Goal: Task Accomplishment & Management: Use online tool/utility

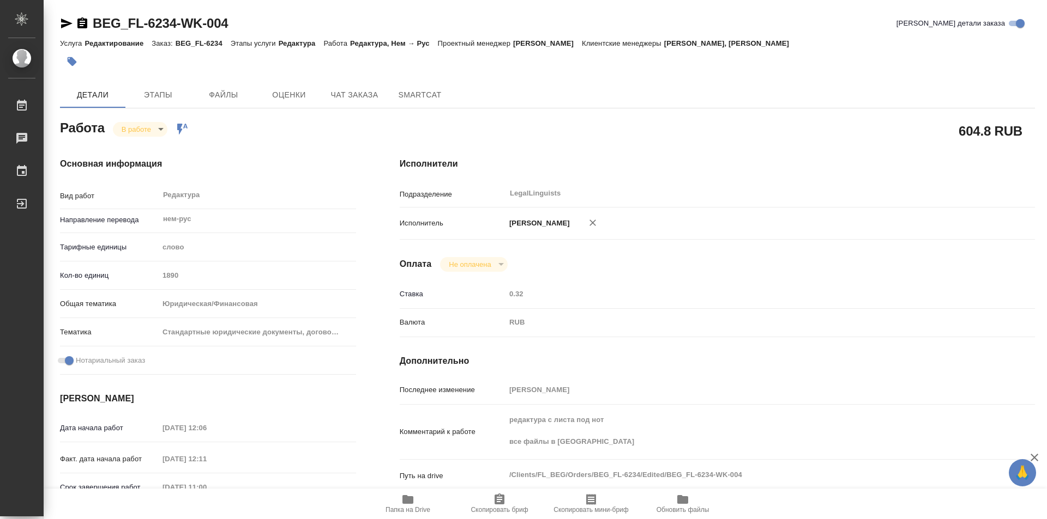
scroll to position [164, 0]
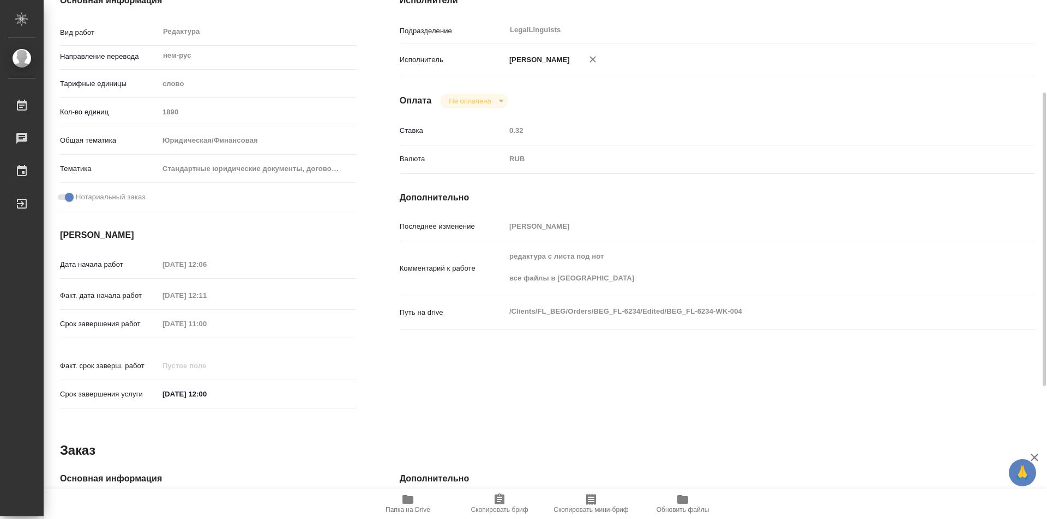
click at [414, 500] on span "Папка на Drive" at bounding box center [407, 503] width 78 height 21
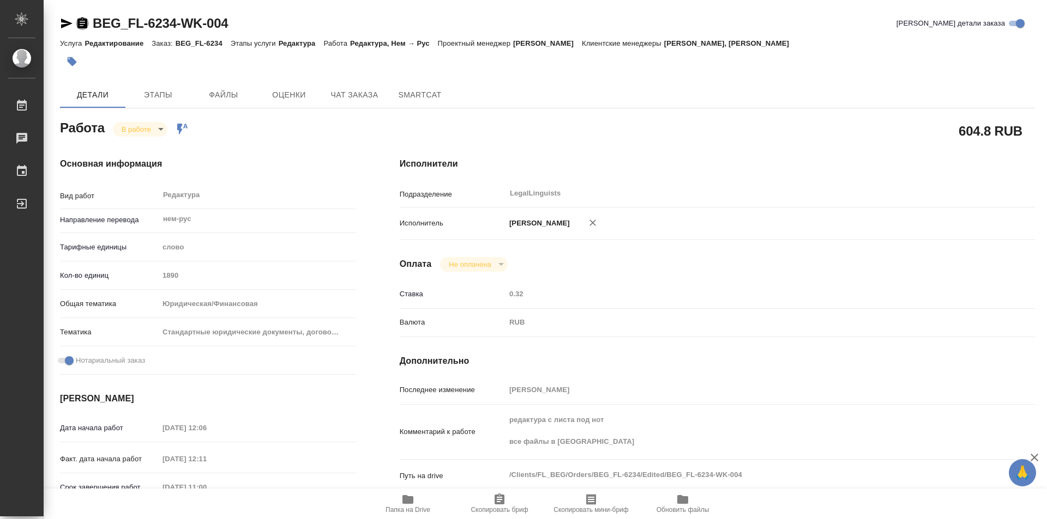
click at [78, 26] on icon "button" at bounding box center [82, 22] width 10 height 11
click at [161, 132] on body "🙏 .cls-1 fill:#fff; AWATERA Kozinets Larisa Работы 0 Чаты График Выйти BEG_FL-6…" at bounding box center [523, 259] width 1047 height 519
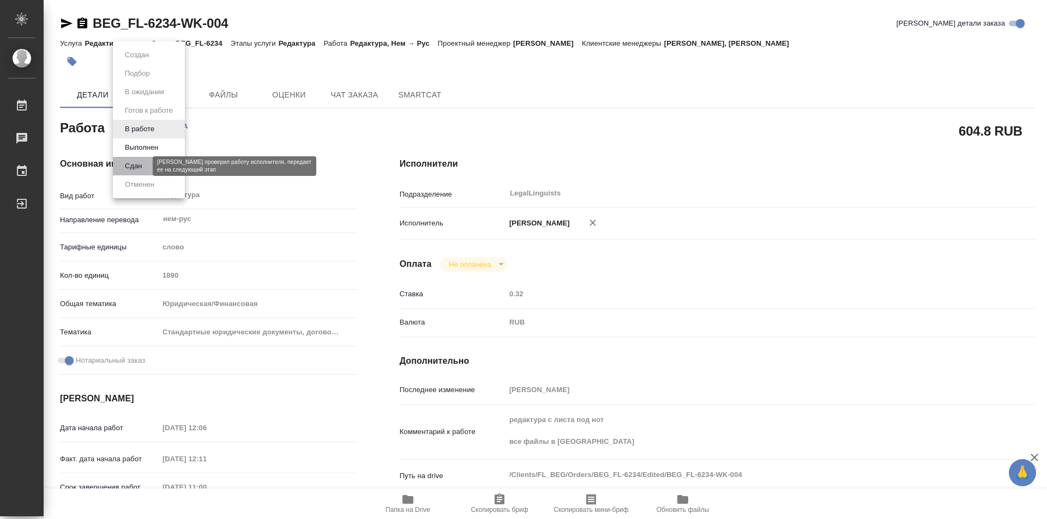
click at [138, 165] on button "Сдан" at bounding box center [133, 166] width 23 height 12
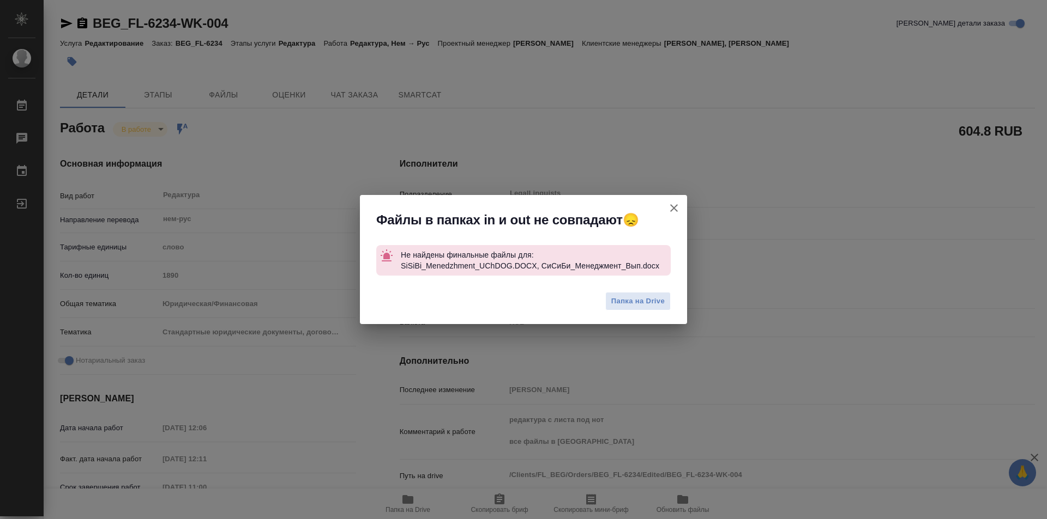
type textarea "x"
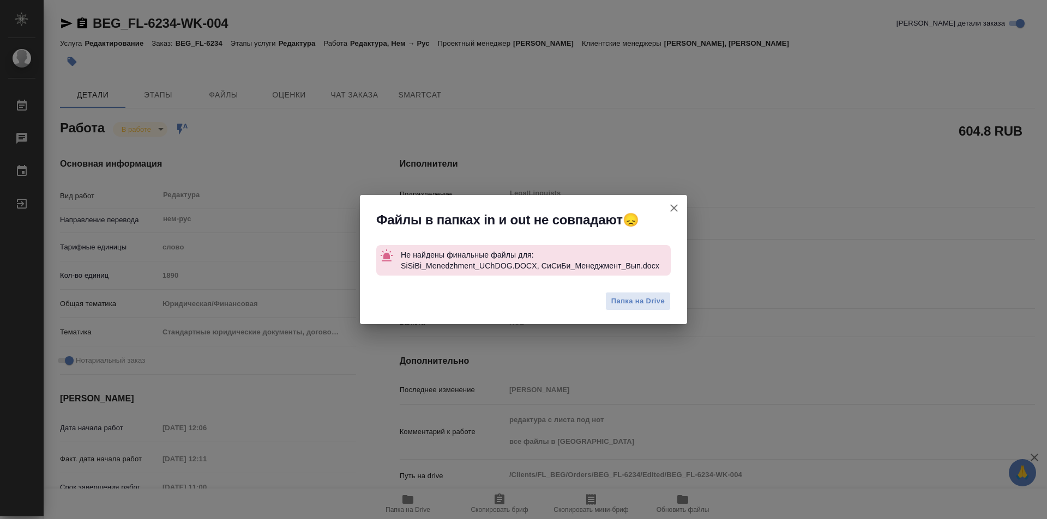
type textarea "x"
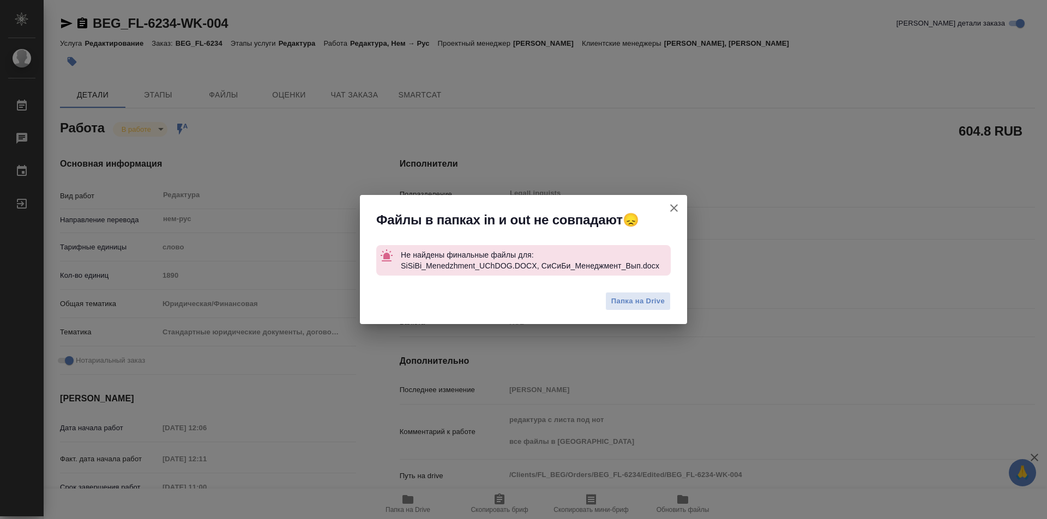
type textarea "x"
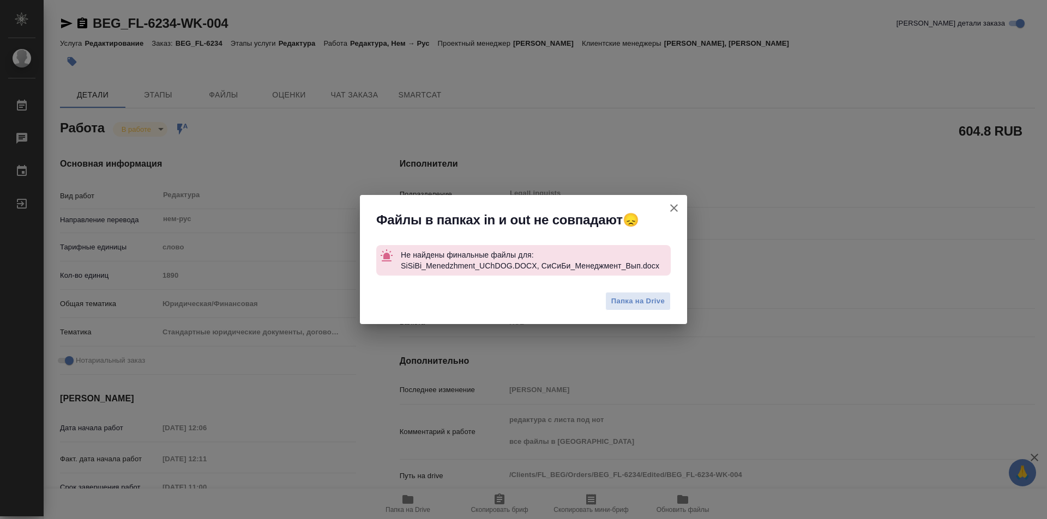
click at [678, 205] on icon "button" at bounding box center [673, 208] width 13 height 13
type textarea "x"
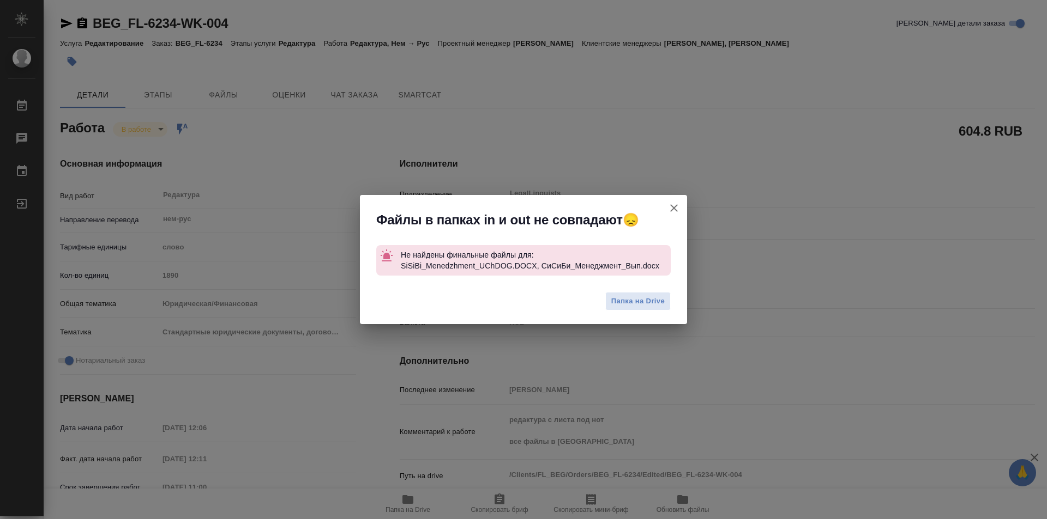
type textarea "x"
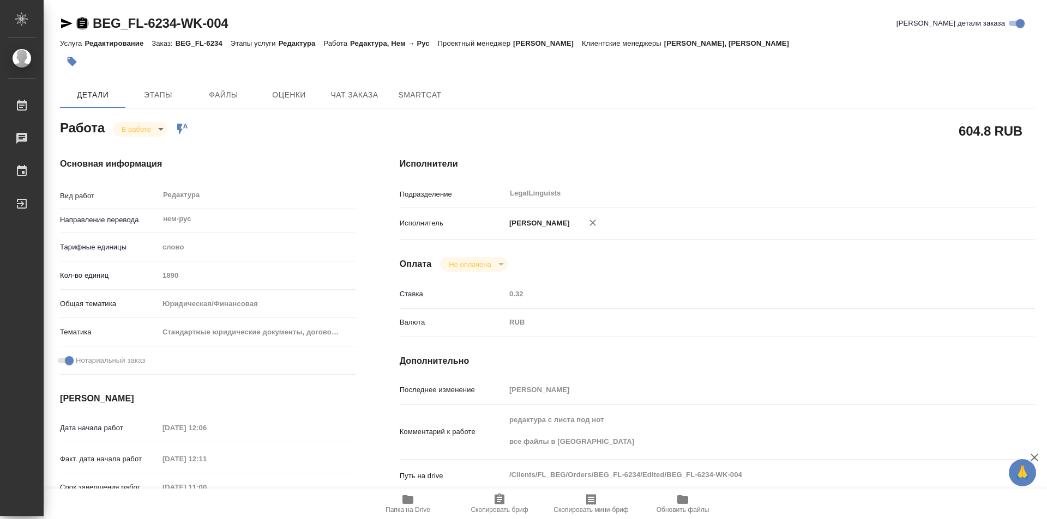
click at [83, 17] on icon "button" at bounding box center [82, 23] width 13 height 13
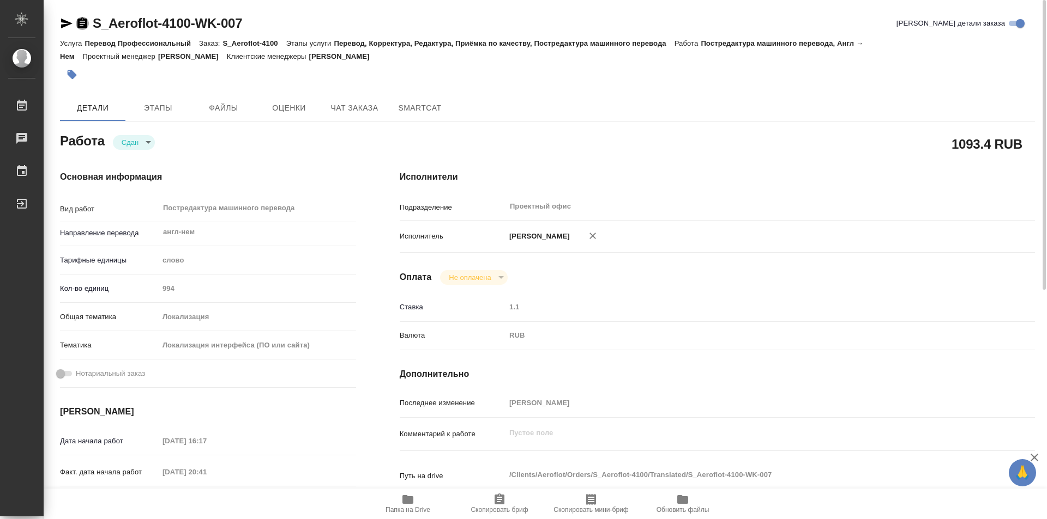
click at [80, 25] on icon "button" at bounding box center [82, 22] width 10 height 11
type textarea "x"
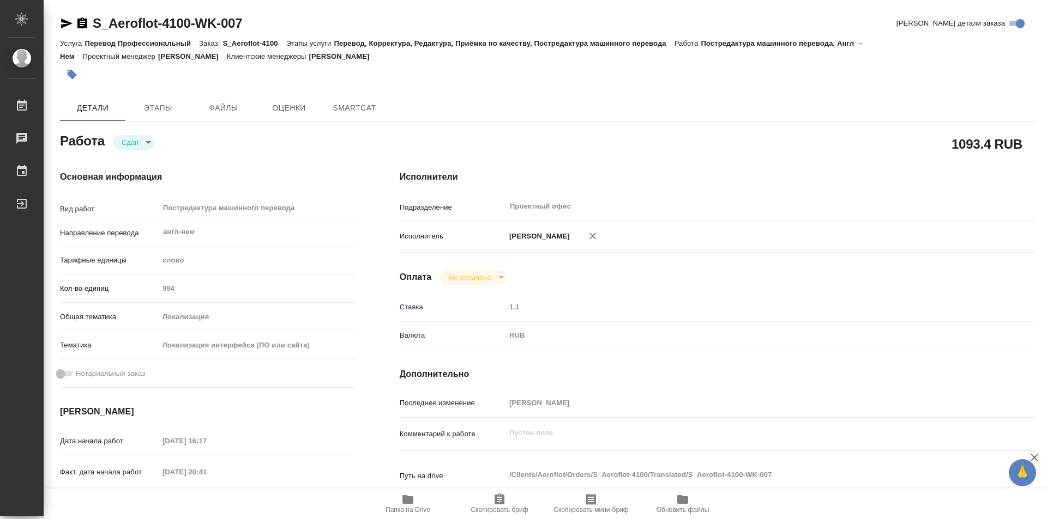
type textarea "x"
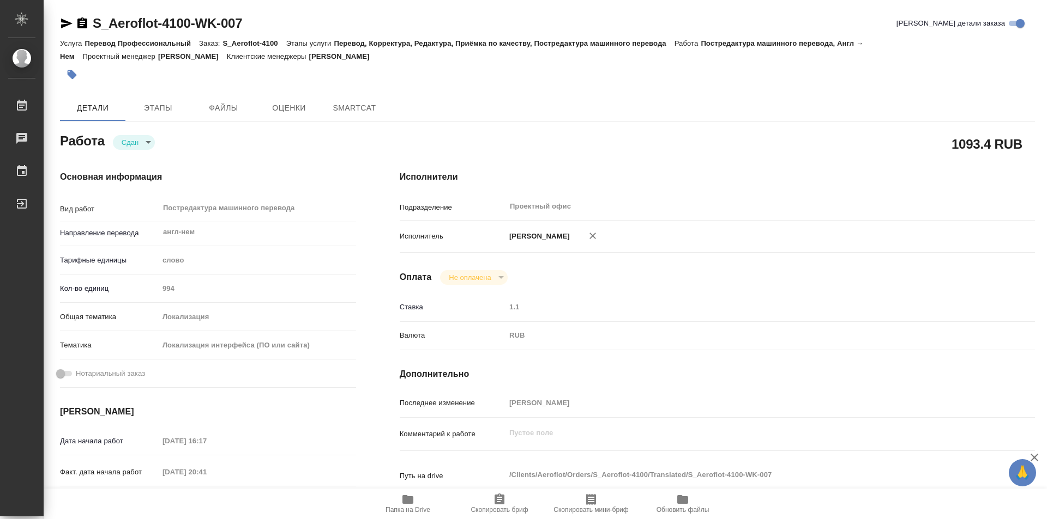
type textarea "x"
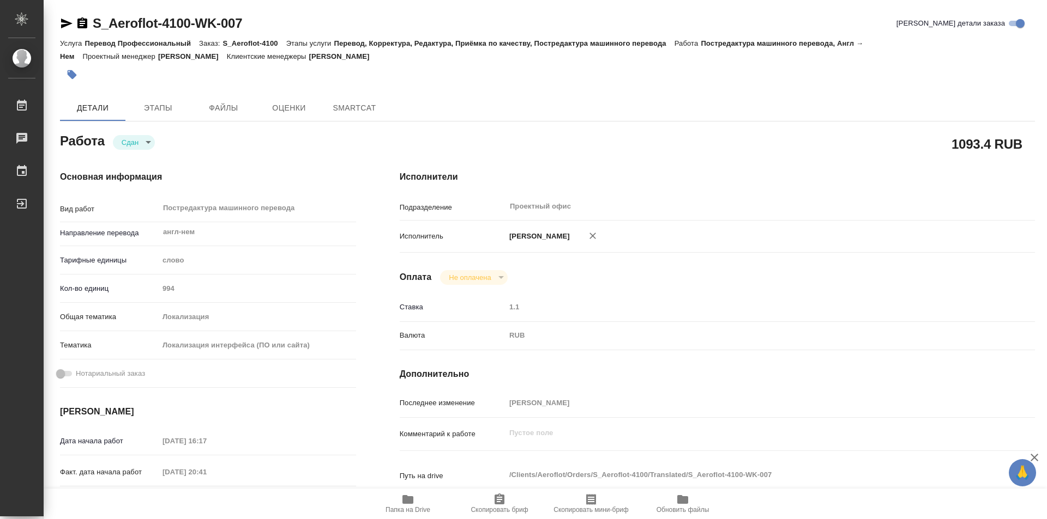
type textarea "x"
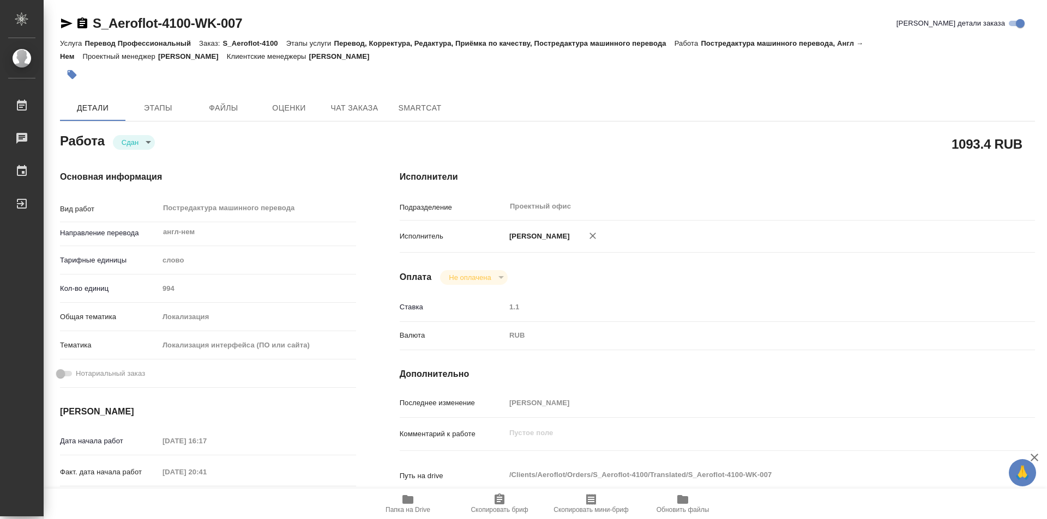
type textarea "x"
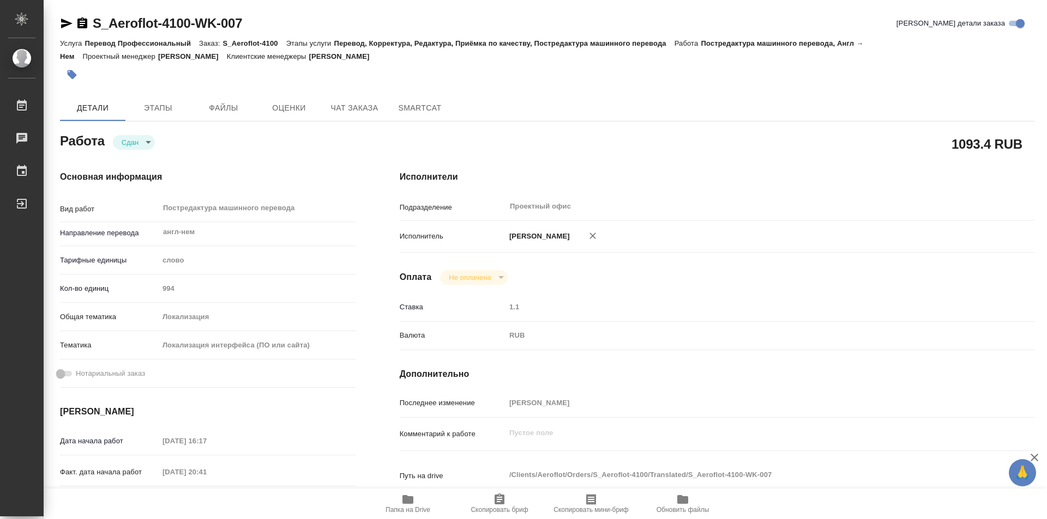
type textarea "x"
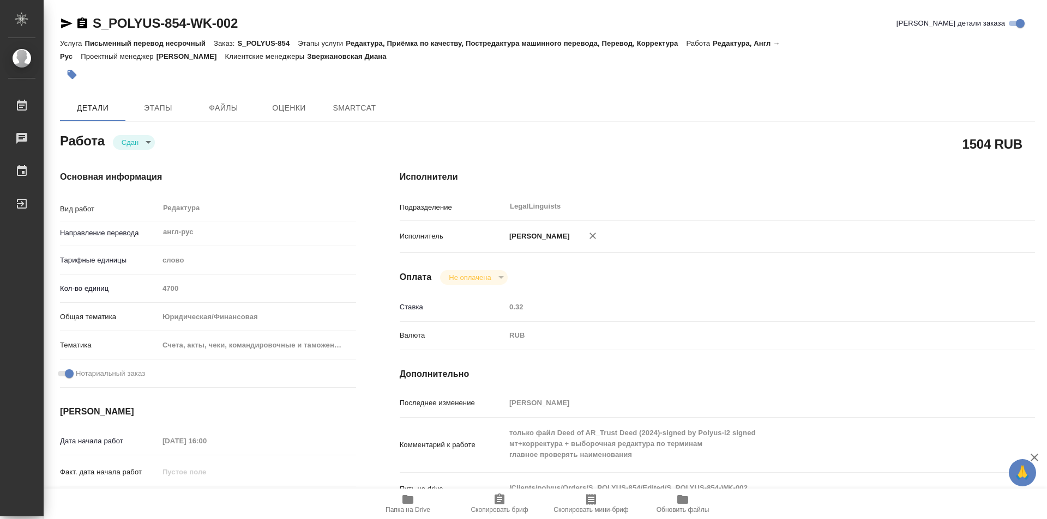
type textarea "x"
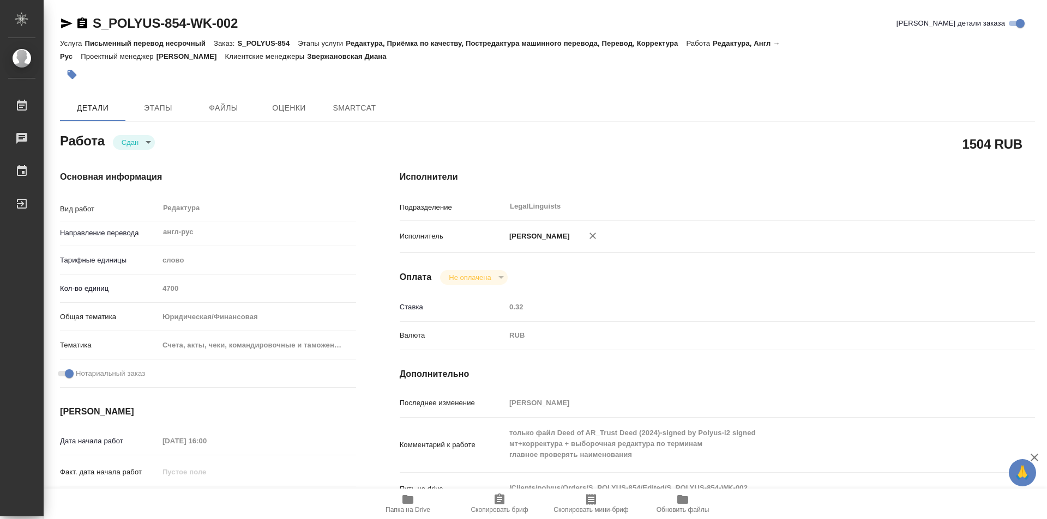
type textarea "x"
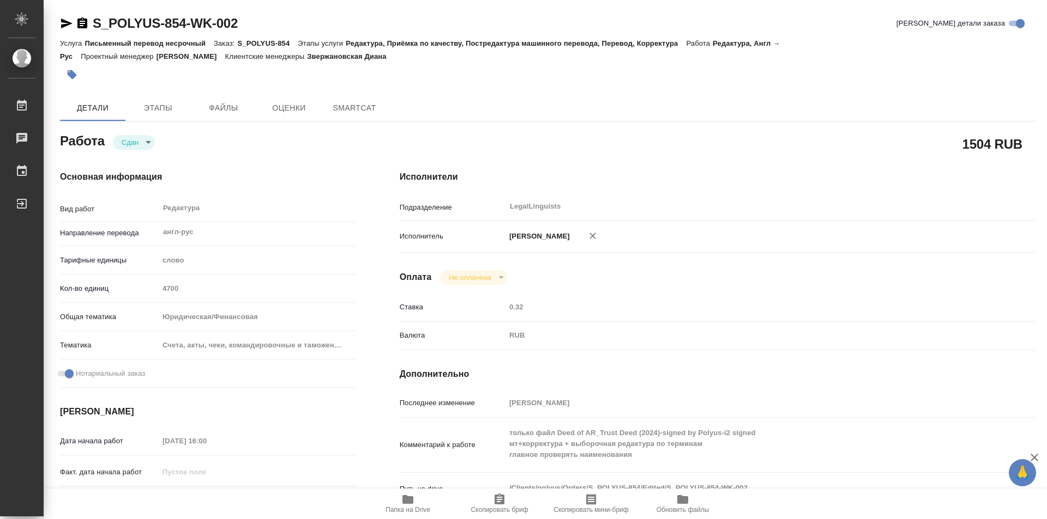
type textarea "x"
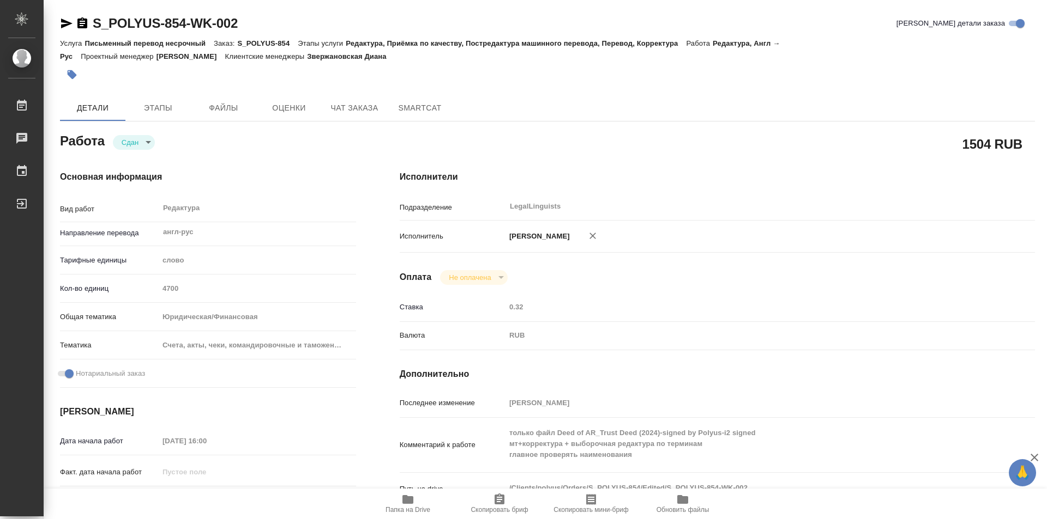
type textarea "x"
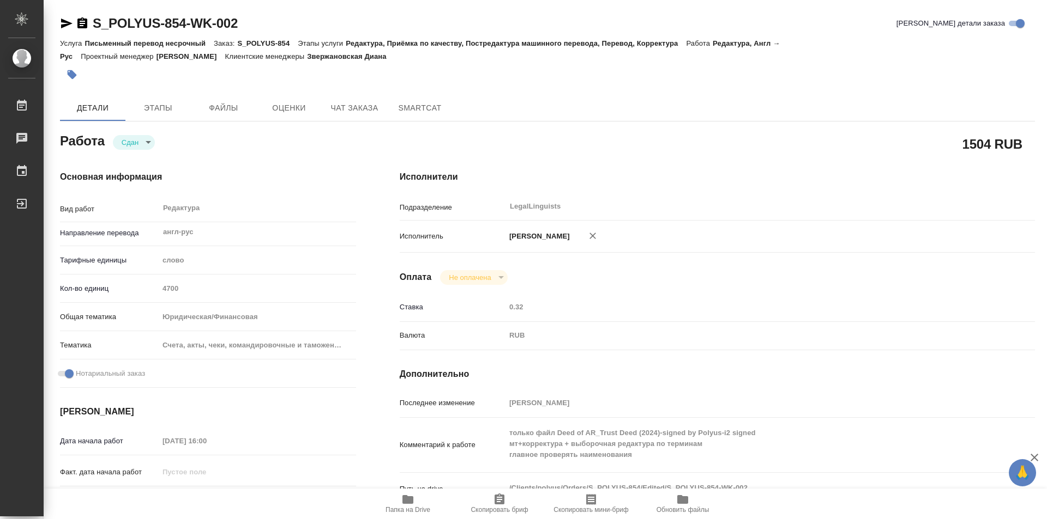
type textarea "x"
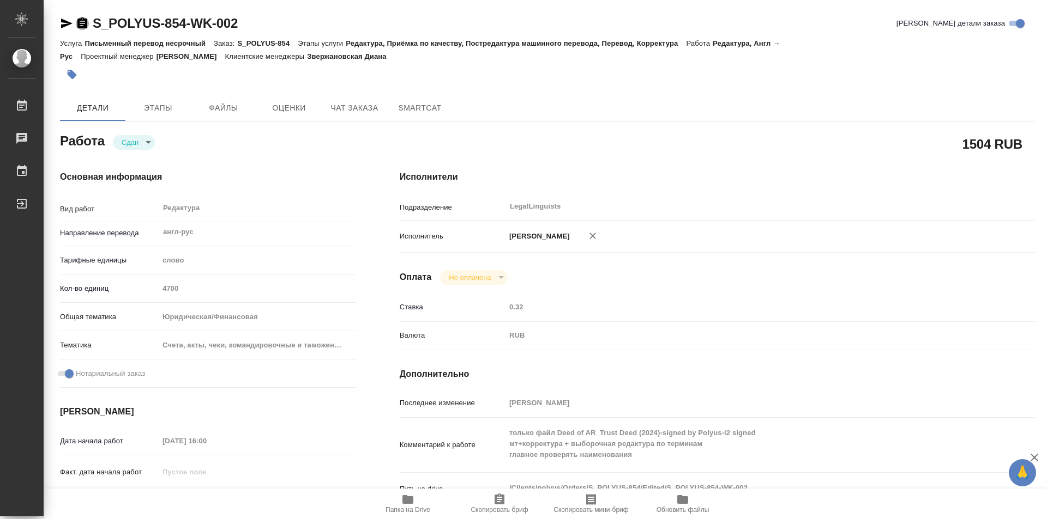
click at [80, 20] on icon "button" at bounding box center [82, 22] width 10 height 11
